Goal: Task Accomplishment & Management: Manage account settings

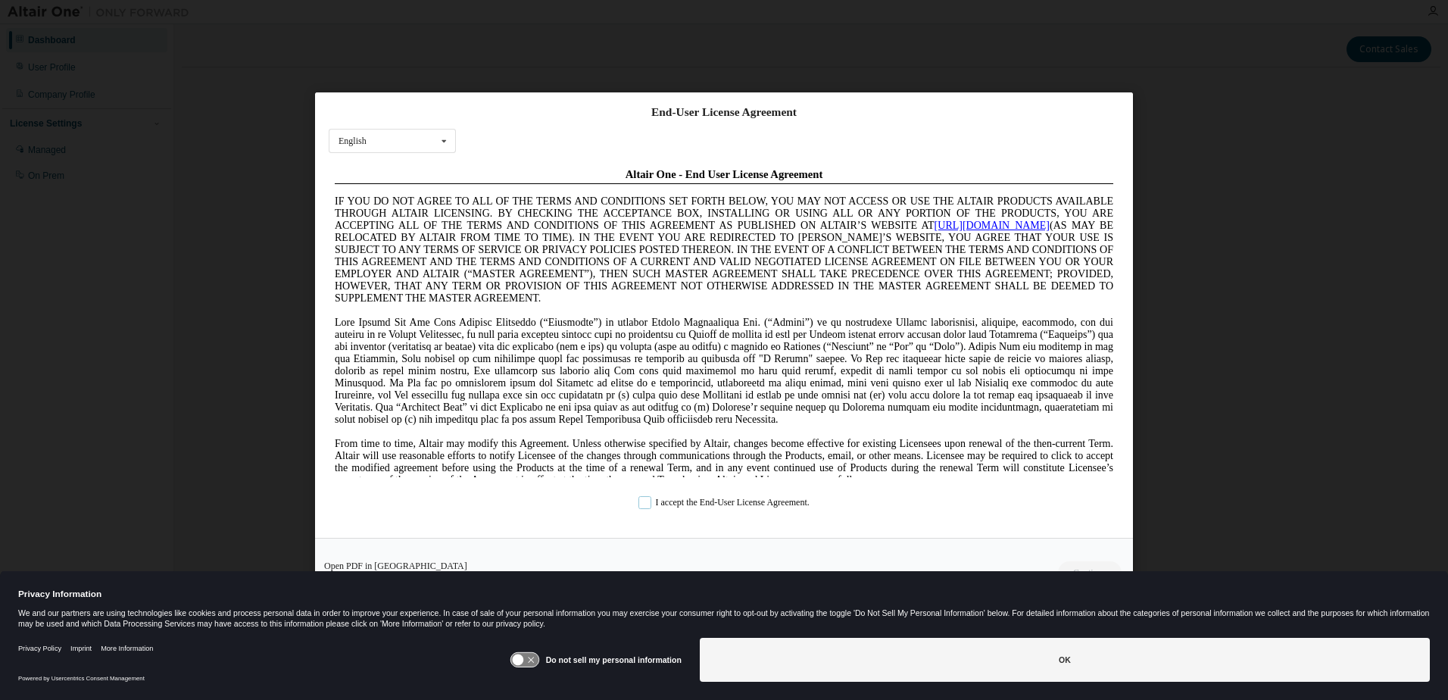
click at [638, 501] on label "I accept the End-User License Agreement." at bounding box center [723, 503] width 171 height 13
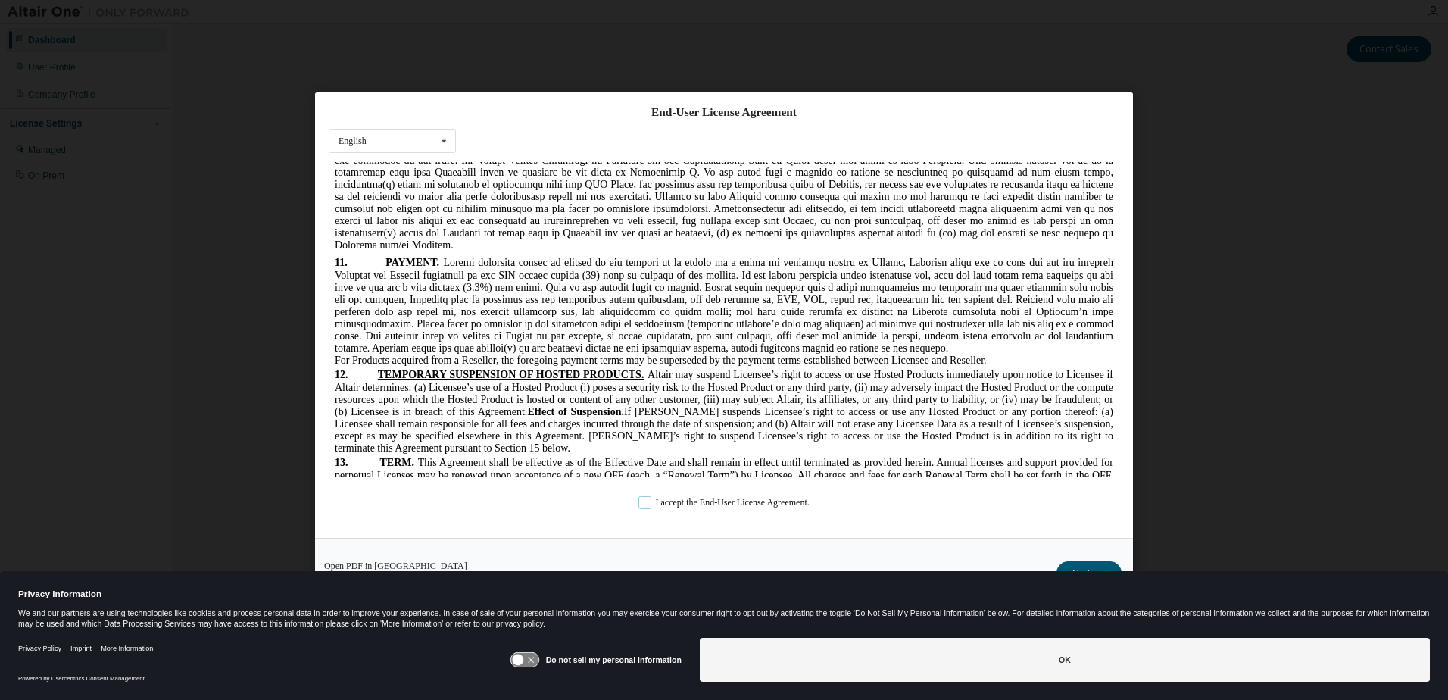
scroll to position [3306, 0]
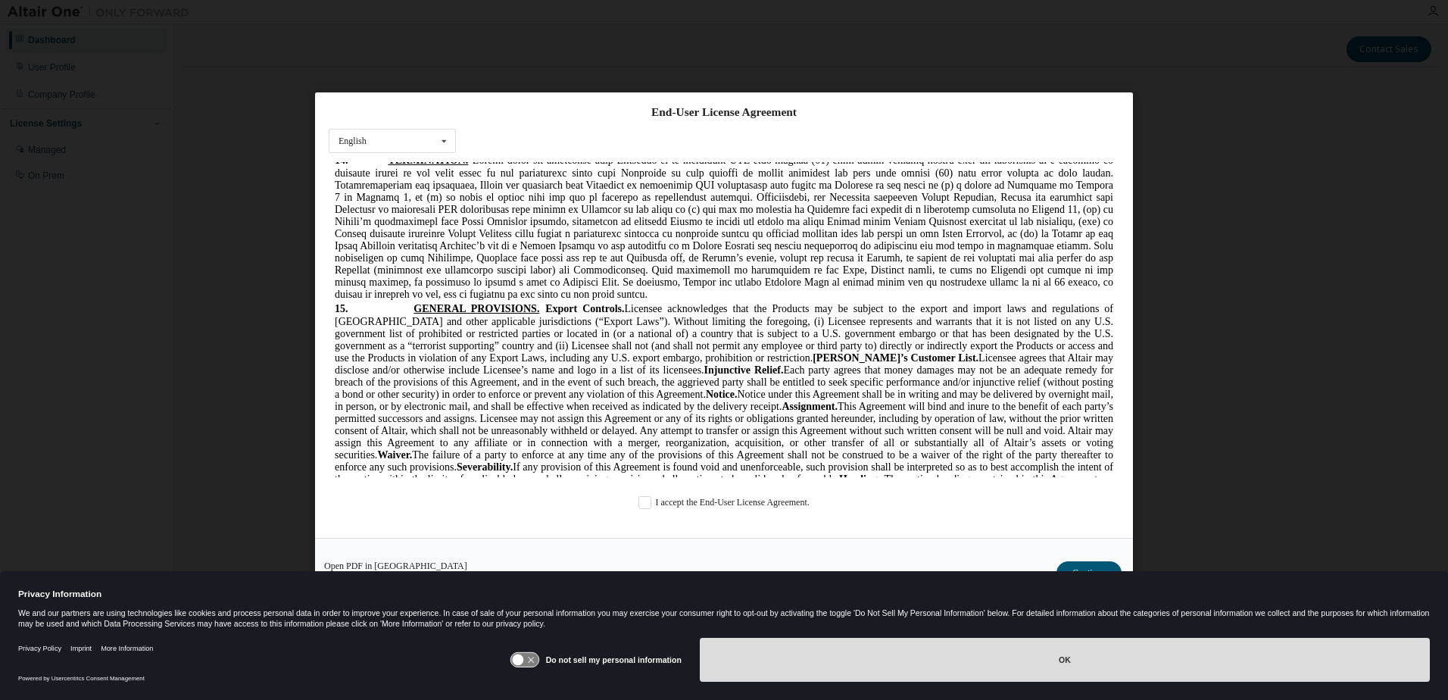
click at [1063, 657] on button "OK" at bounding box center [1065, 660] width 730 height 44
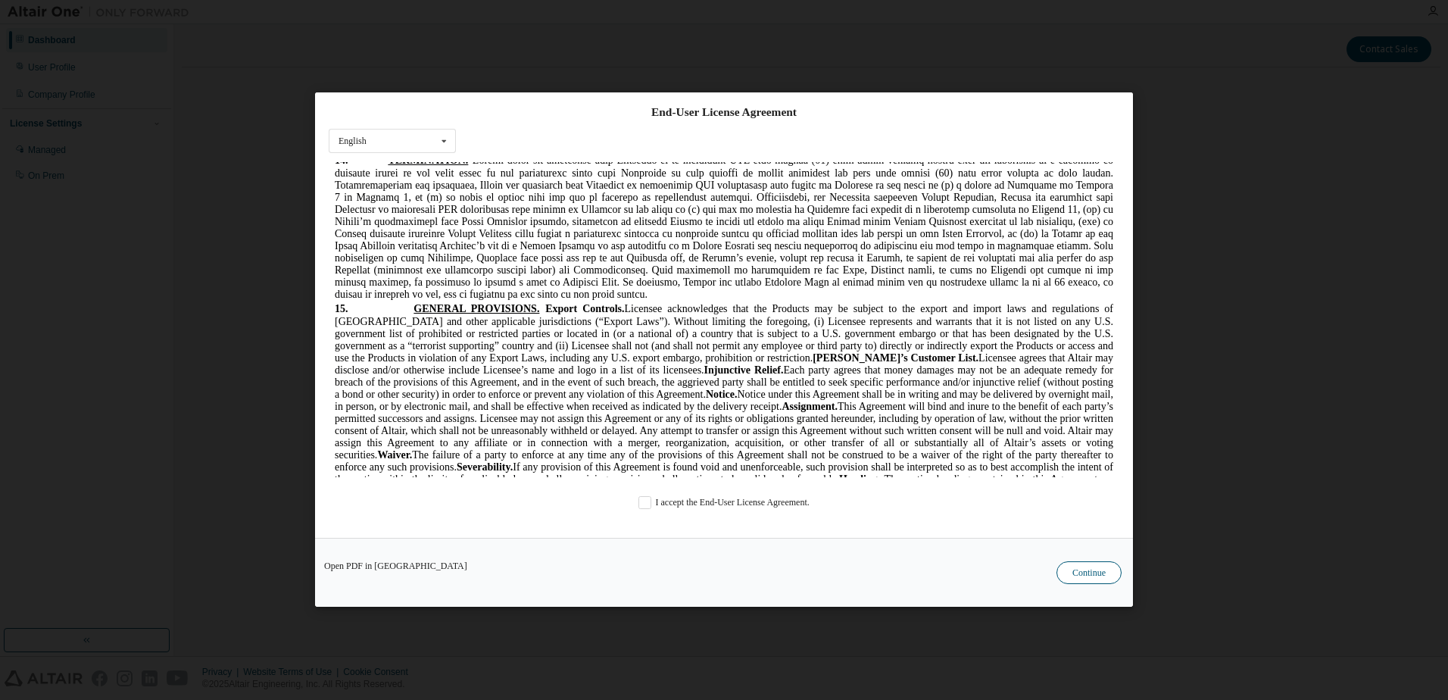
click at [1094, 570] on button "Continue" at bounding box center [1088, 573] width 65 height 23
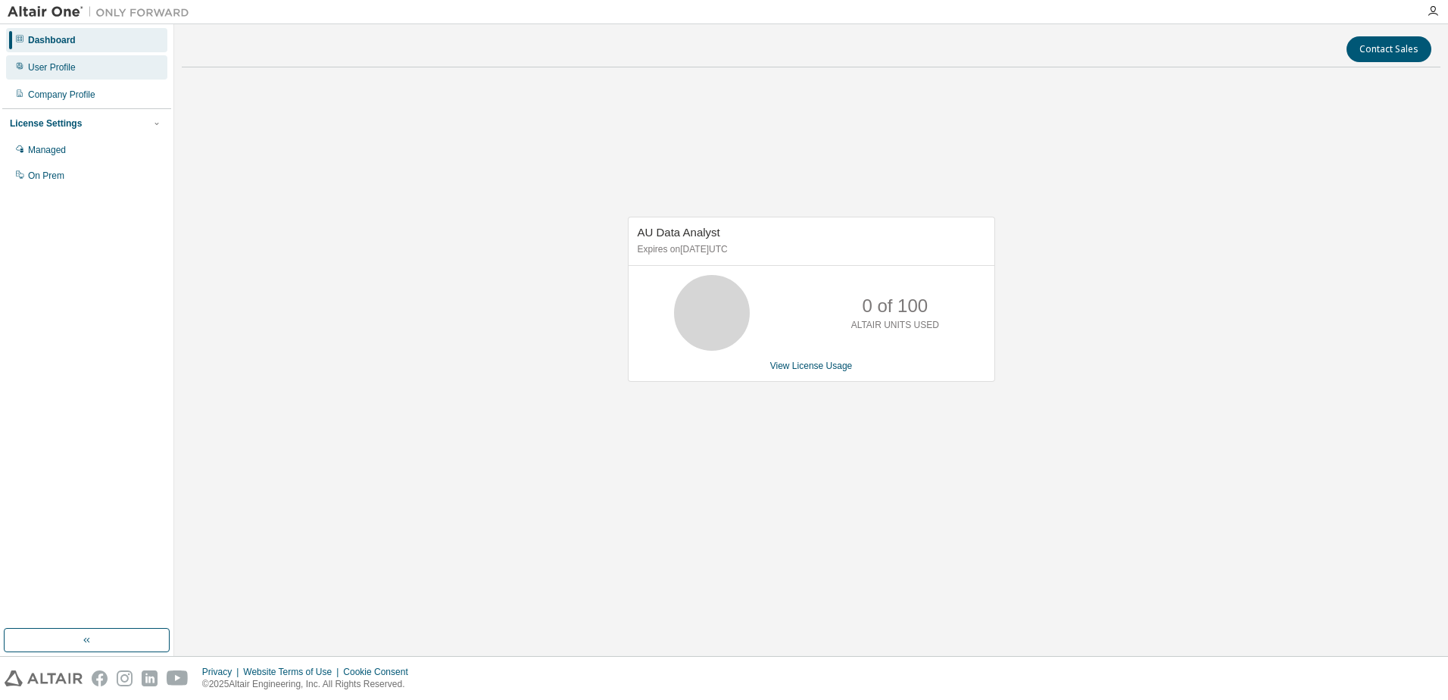
click at [72, 67] on div "User Profile" at bounding box center [52, 67] width 48 height 12
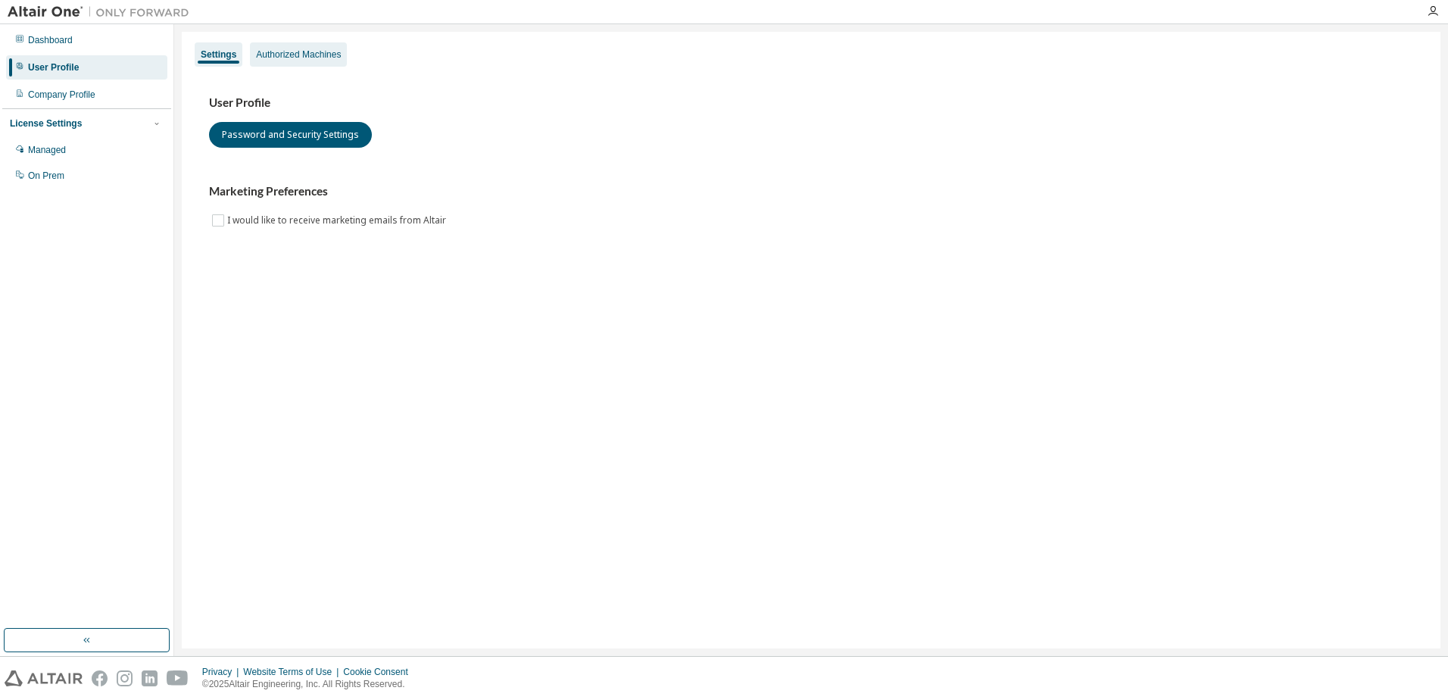
click at [301, 43] on div "Authorized Machines" at bounding box center [298, 54] width 97 height 24
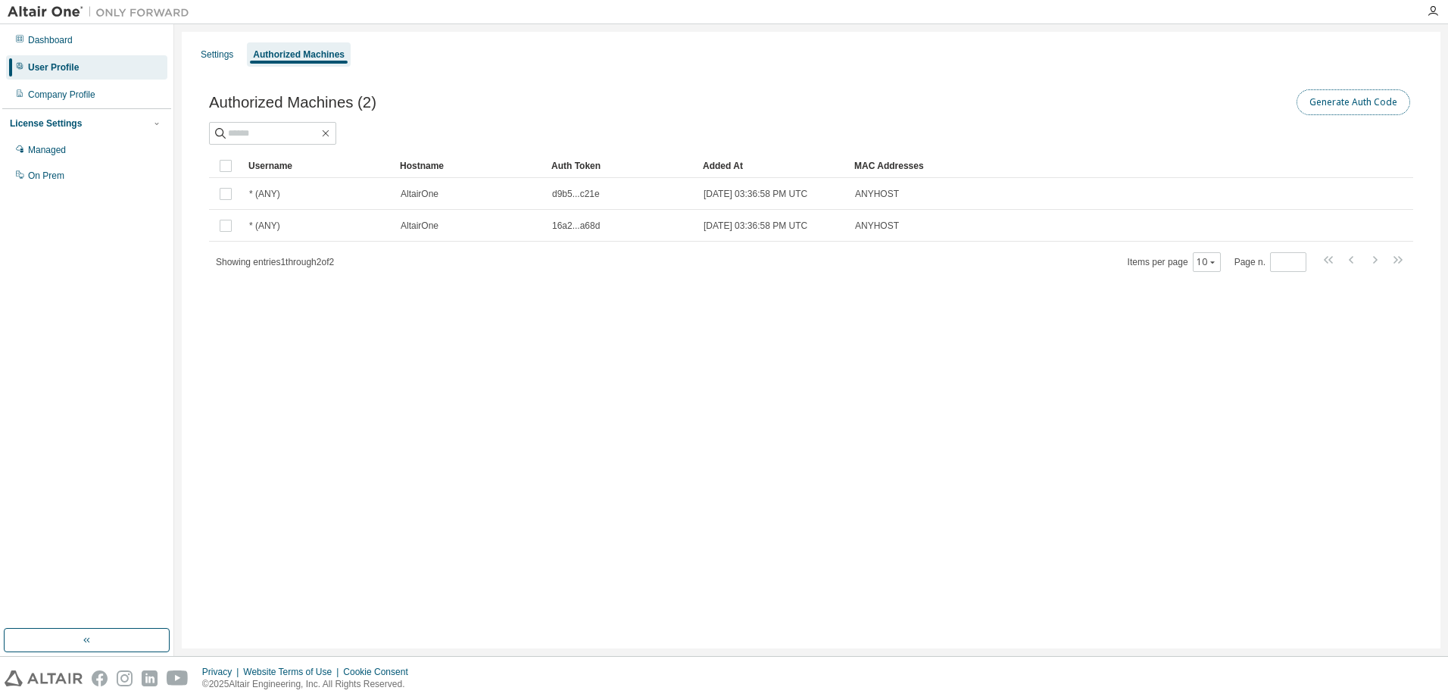
click at [1361, 101] on button "Generate Auth Code" at bounding box center [1354, 102] width 114 height 26
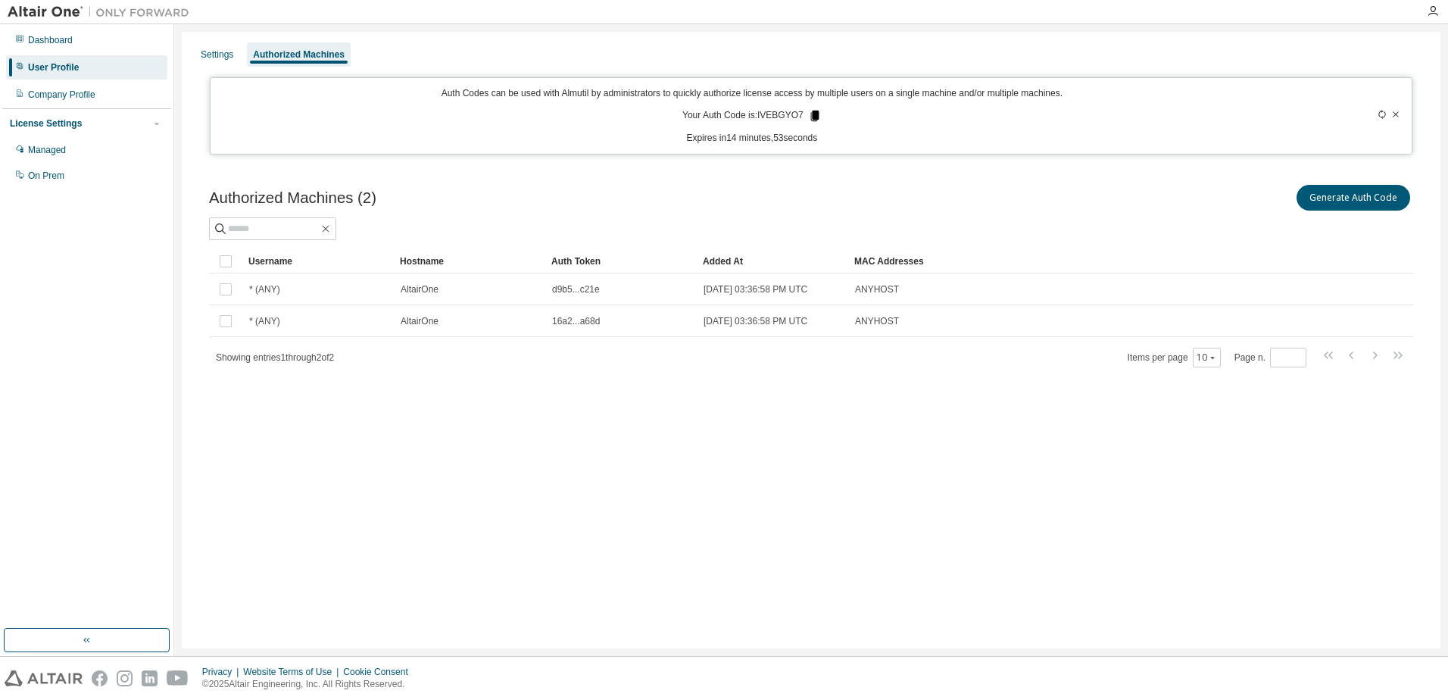
click at [818, 115] on icon at bounding box center [814, 116] width 8 height 11
click at [815, 116] on icon at bounding box center [814, 116] width 8 height 11
